Goal: Information Seeking & Learning: Learn about a topic

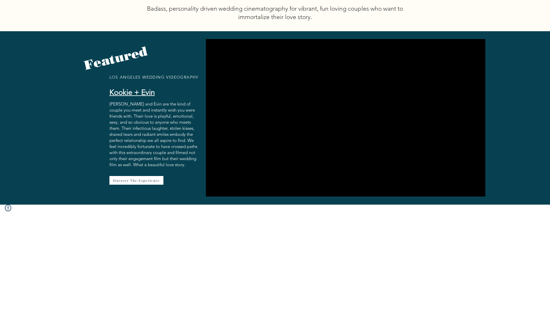
scroll to position [311, 0]
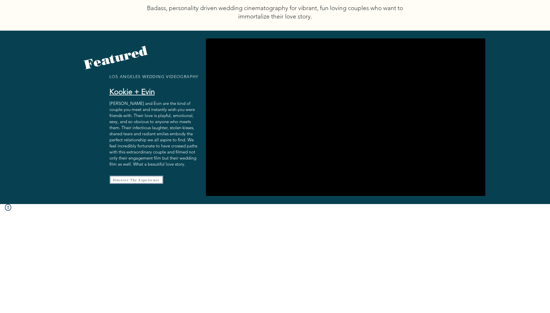
click at [149, 177] on span "Discover The Experience" at bounding box center [136, 179] width 47 height 4
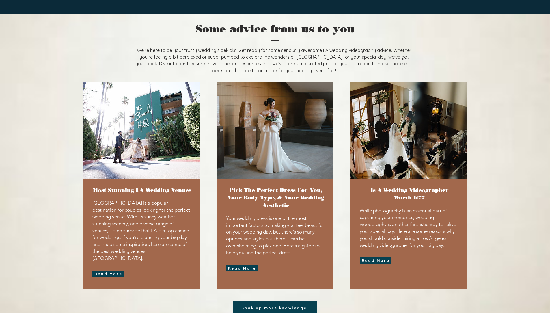
scroll to position [1372, 0]
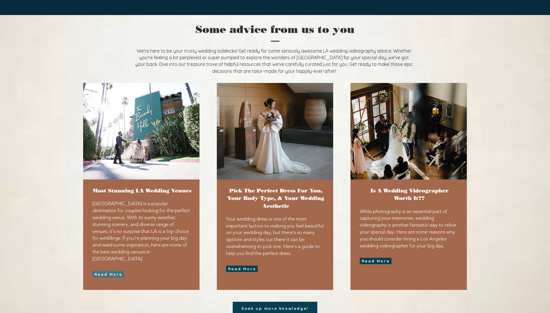
click at [105, 272] on span "Read More" at bounding box center [108, 274] width 28 height 5
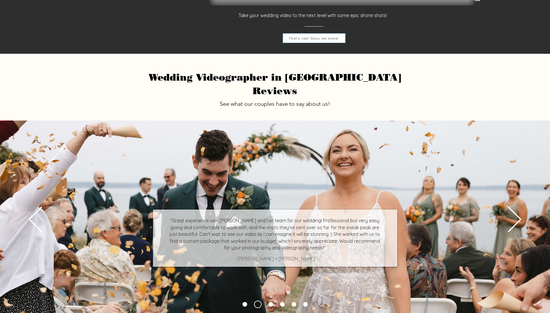
scroll to position [1862, 0]
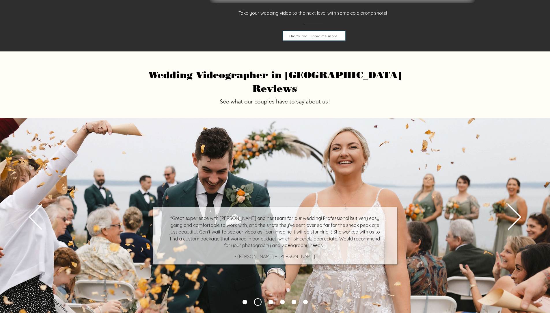
click at [257, 298] on link "Copy of Bride with a huge smile sitting on a bed in a long white dress looking …" at bounding box center [258, 302] width 8 height 8
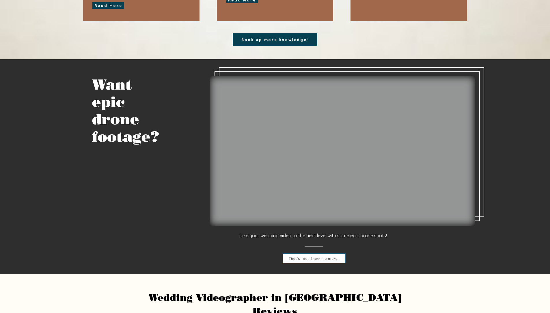
scroll to position [1650, 0]
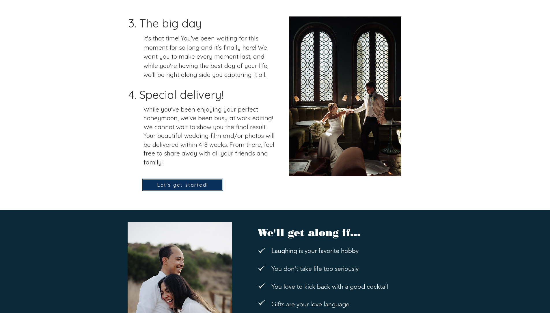
scroll to position [757, 0]
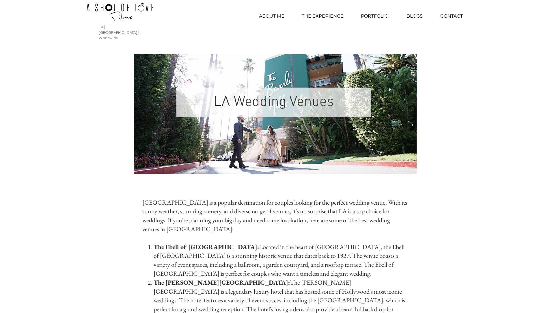
scroll to position [1, 0]
